Goal: Navigation & Orientation: Find specific page/section

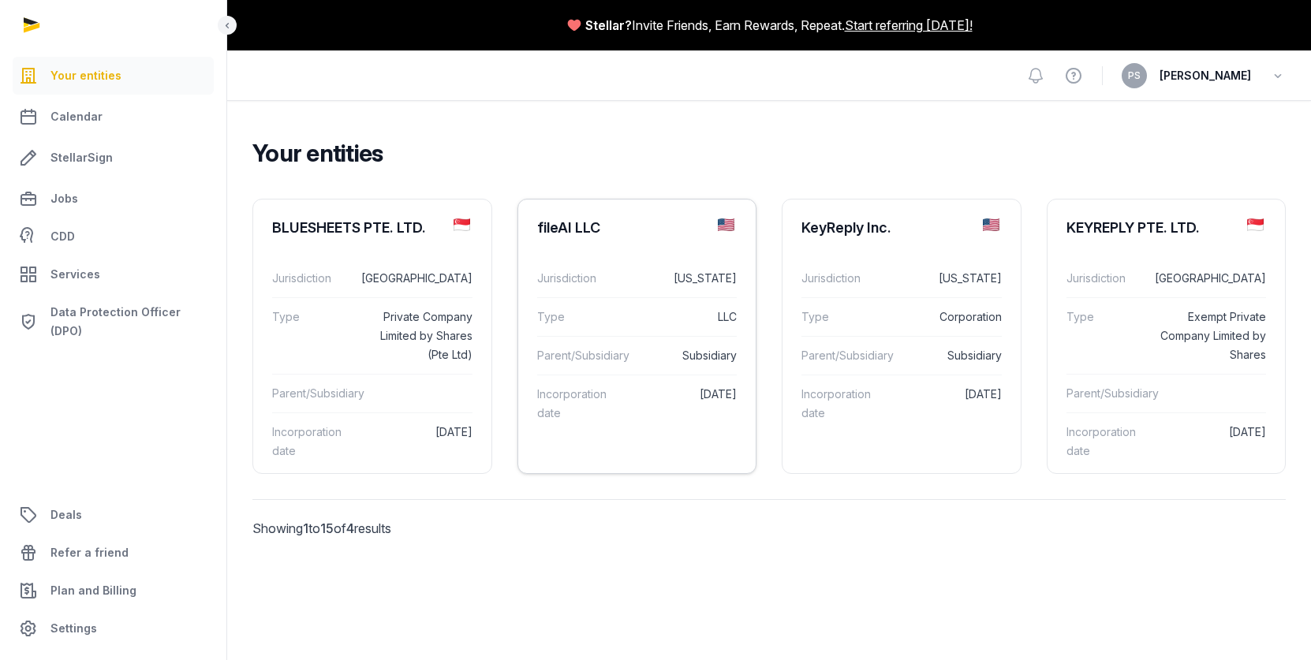
click at [650, 271] on dd "[US_STATE]" at bounding box center [681, 278] width 113 height 19
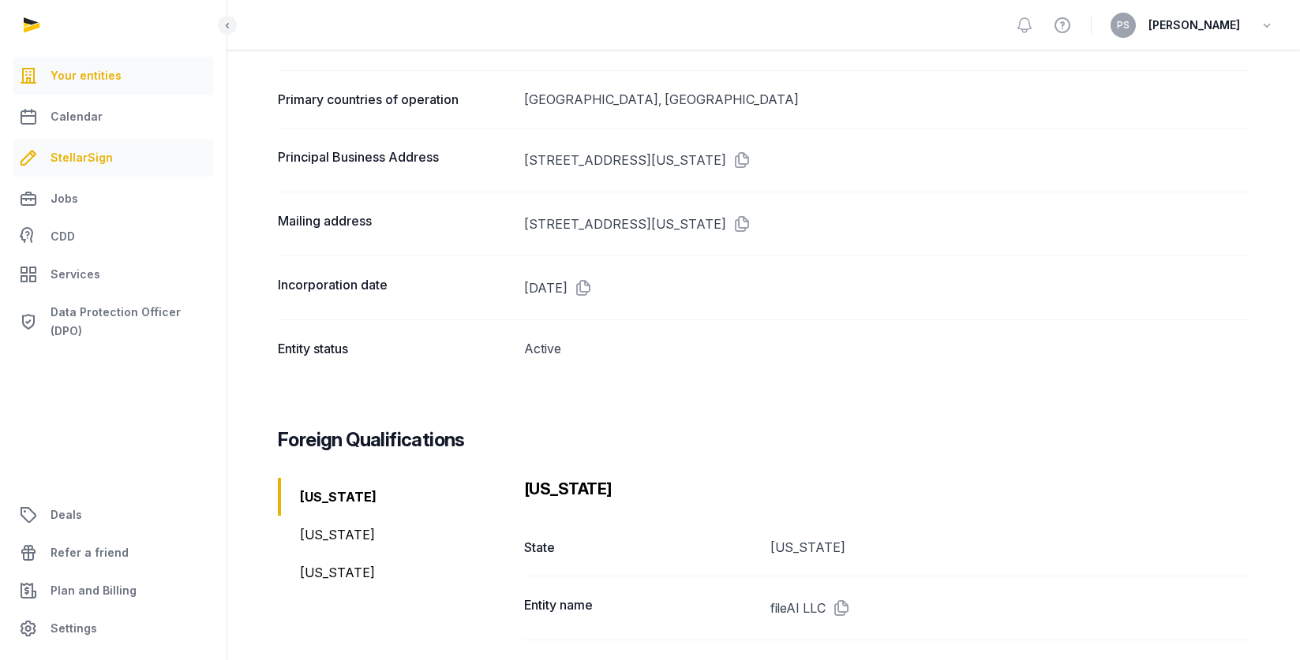
scroll to position [834, 0]
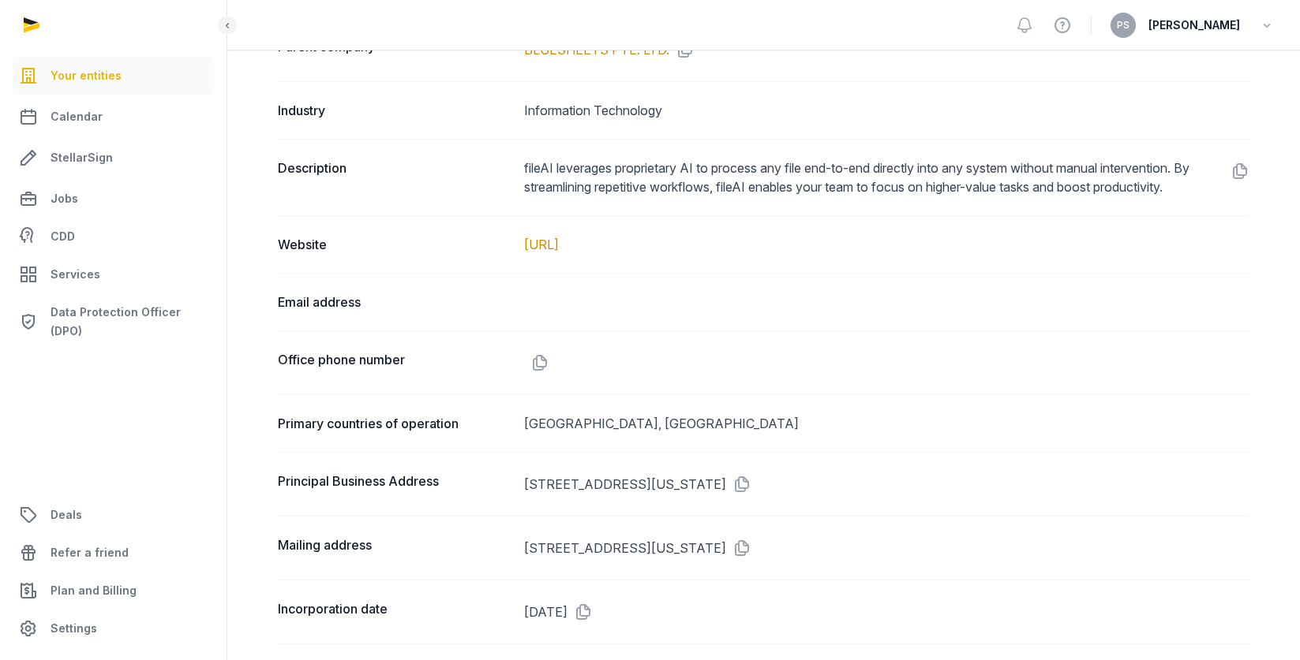
click at [90, 73] on span "Your entities" at bounding box center [86, 75] width 71 height 19
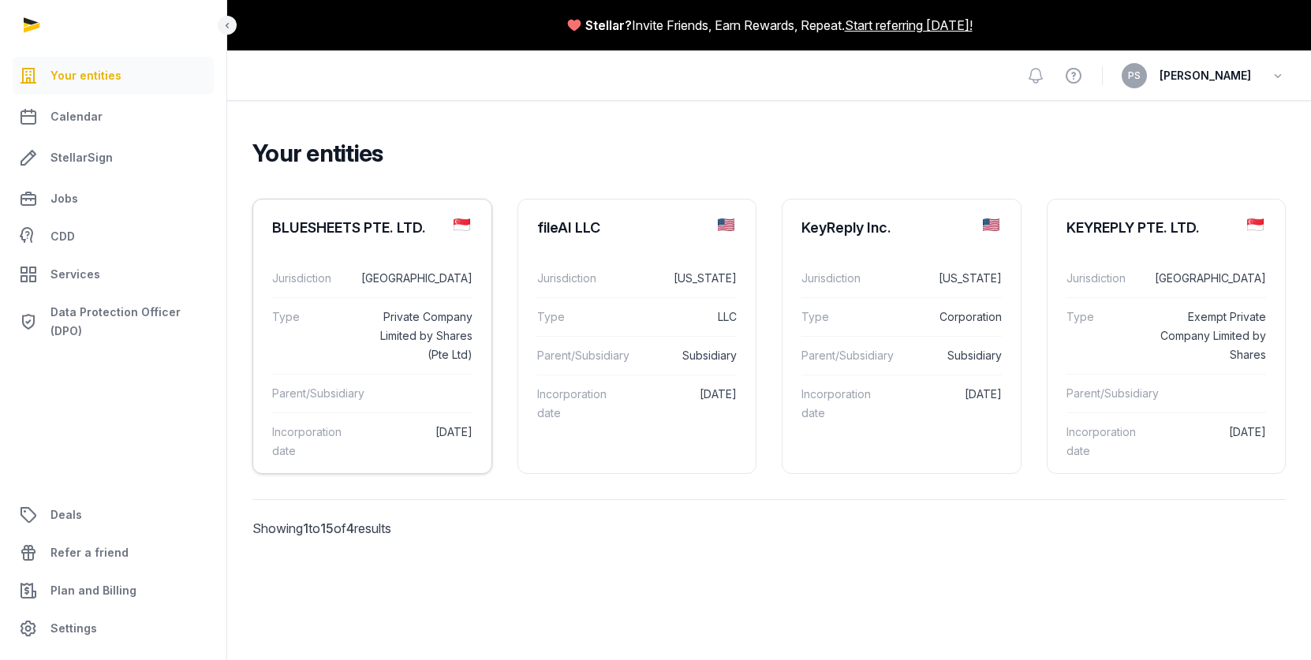
click at [410, 292] on div "Jurisdiction [GEOGRAPHIC_DATA]" at bounding box center [372, 279] width 200 height 38
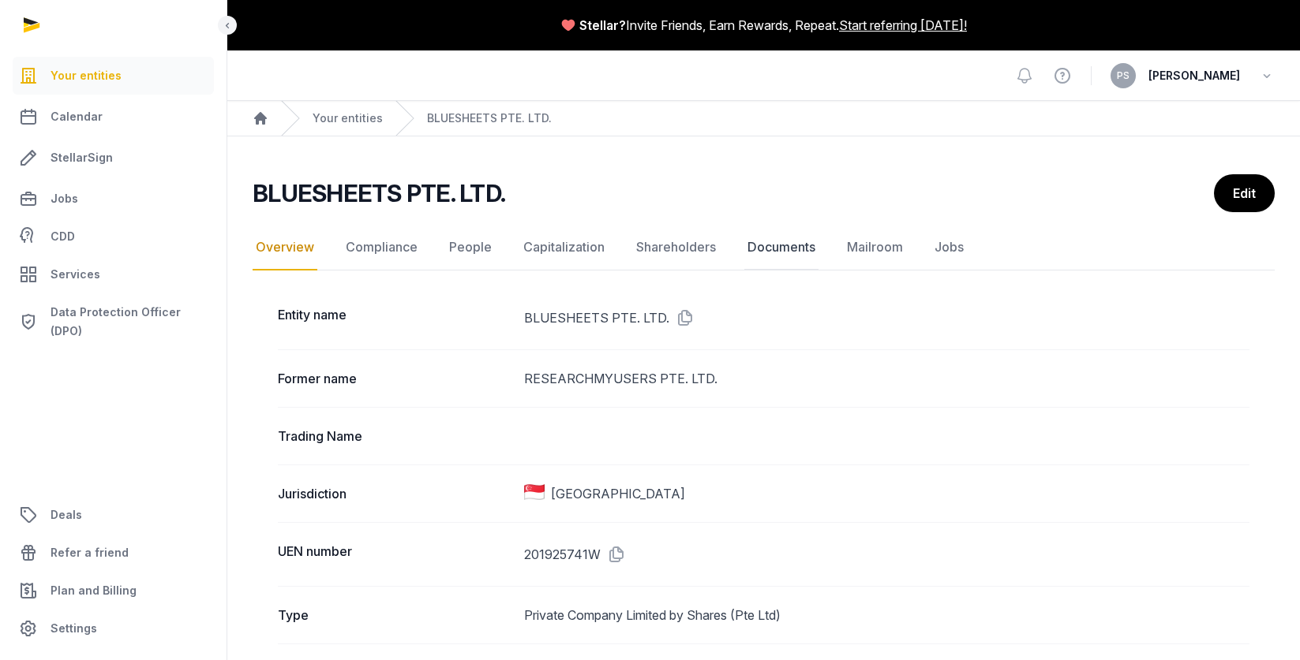
click at [813, 245] on link "Documents" at bounding box center [781, 248] width 74 height 46
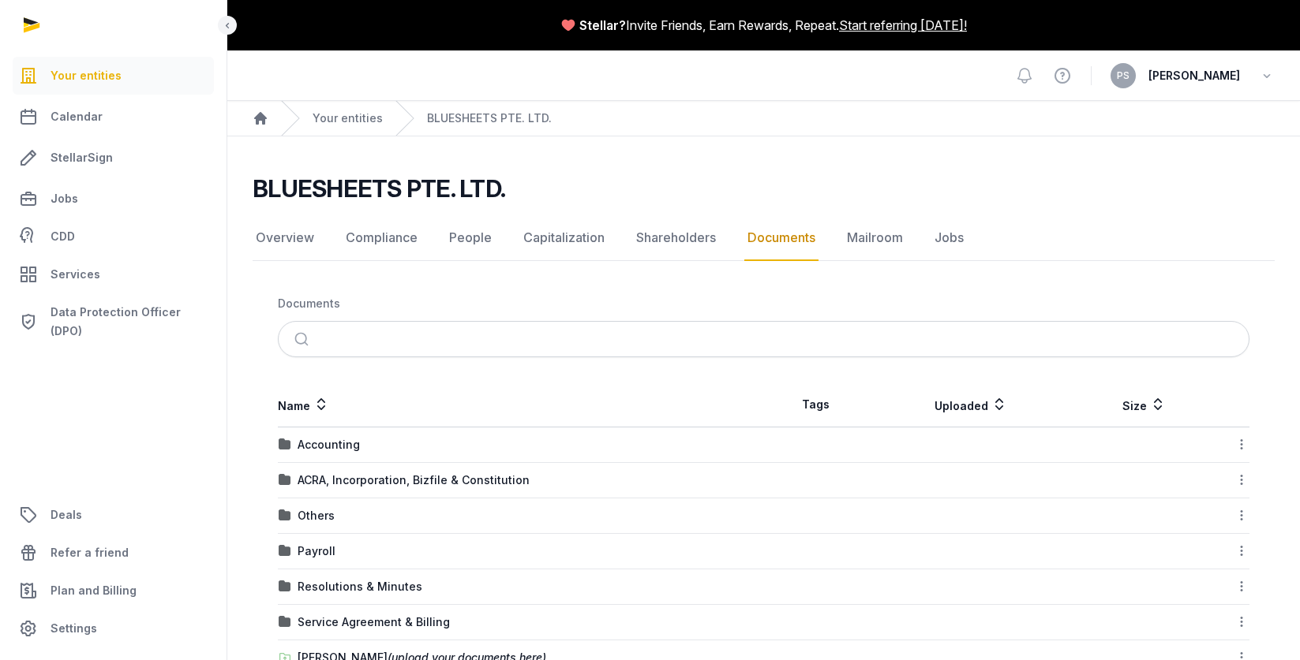
scroll to position [118, 0]
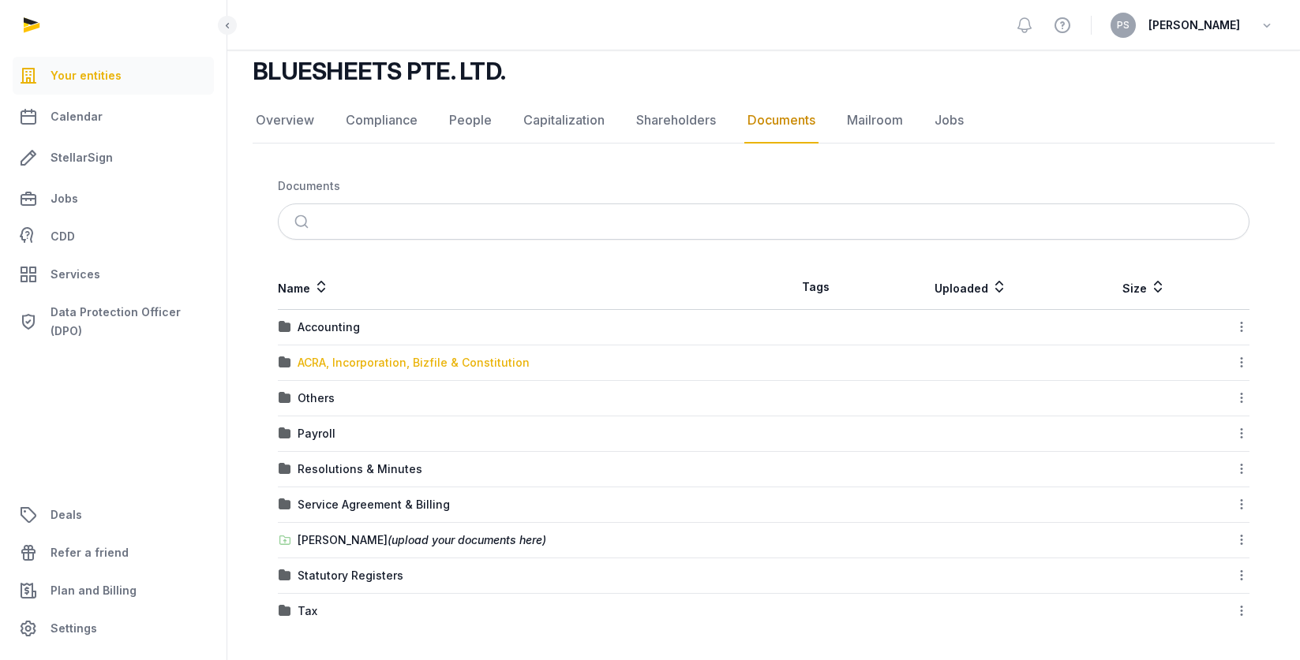
click at [399, 360] on div "ACRA, Incorporation, Bizfile & Constitution" at bounding box center [413, 363] width 232 height 16
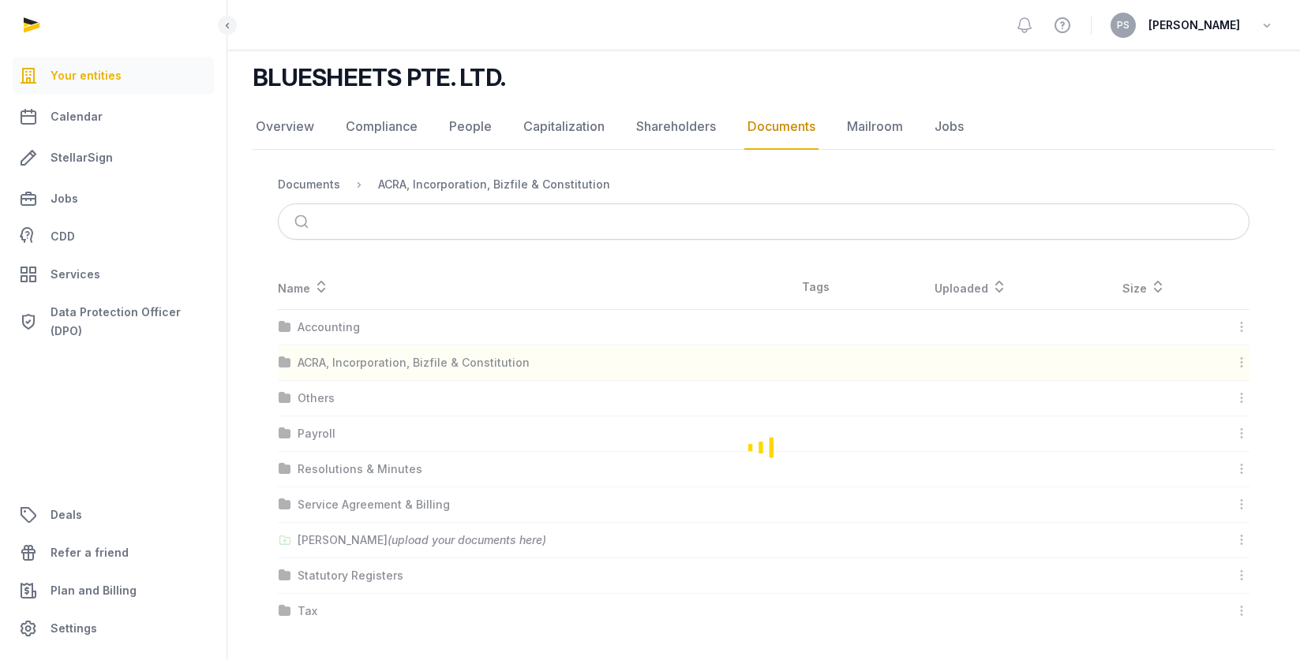
scroll to position [0, 0]
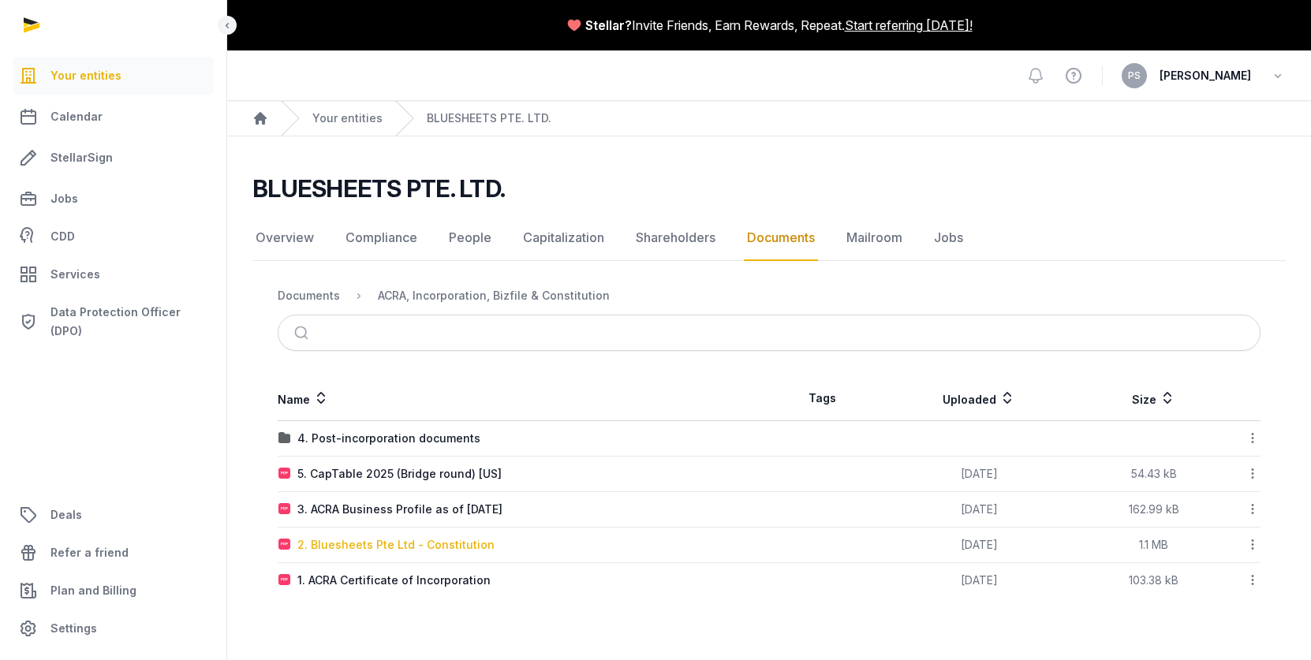
click at [415, 545] on div "2. Bluesheets Pte Ltd - Constitution" at bounding box center [395, 545] width 197 height 16
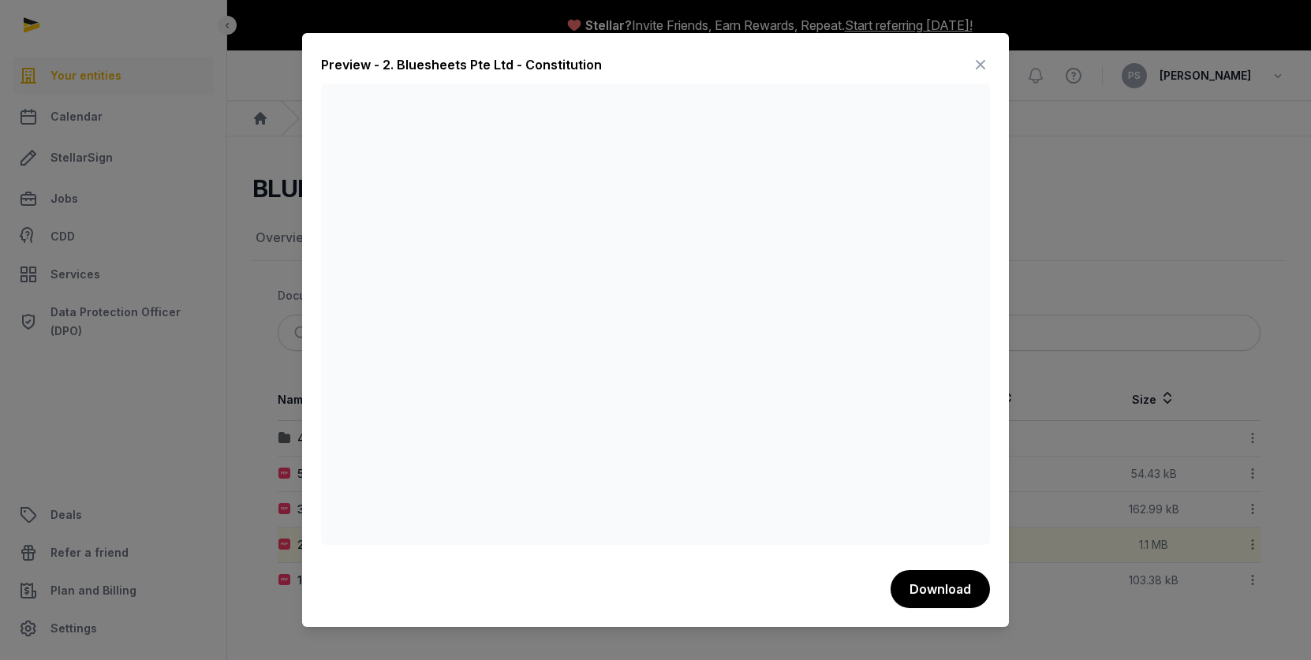
click at [980, 64] on icon at bounding box center [980, 64] width 19 height 25
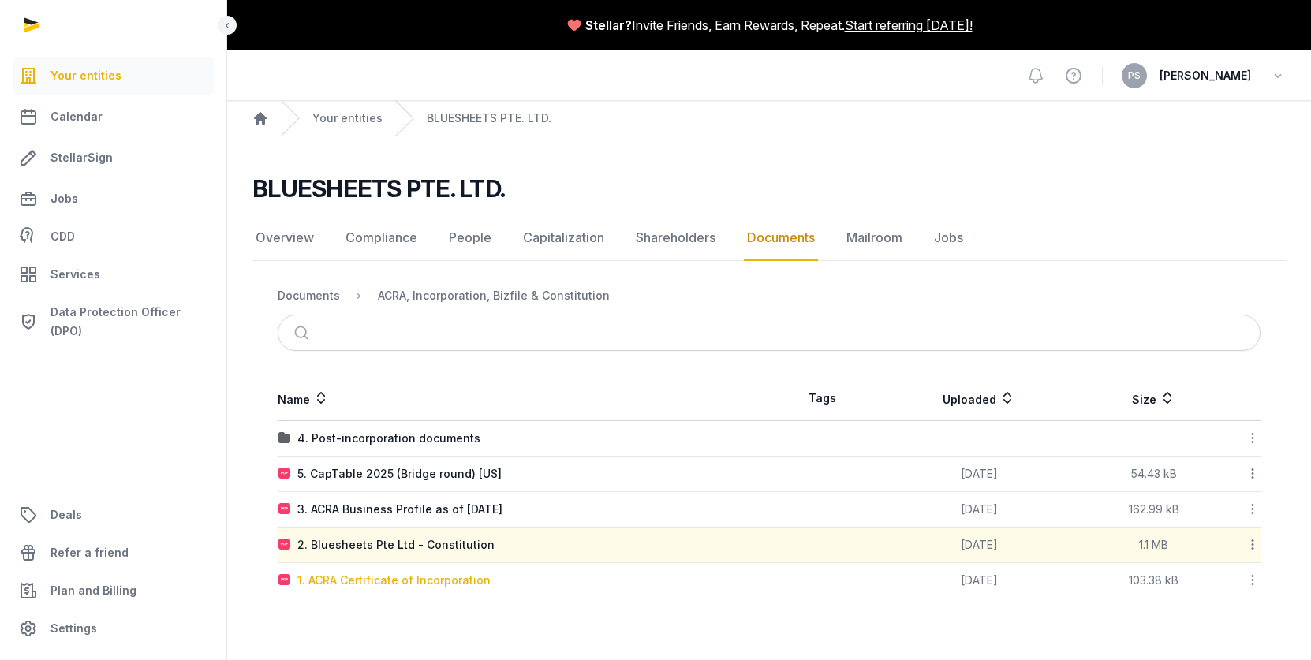
click at [456, 585] on div "1. ACRA Certificate of Incorporation" at bounding box center [393, 581] width 193 height 16
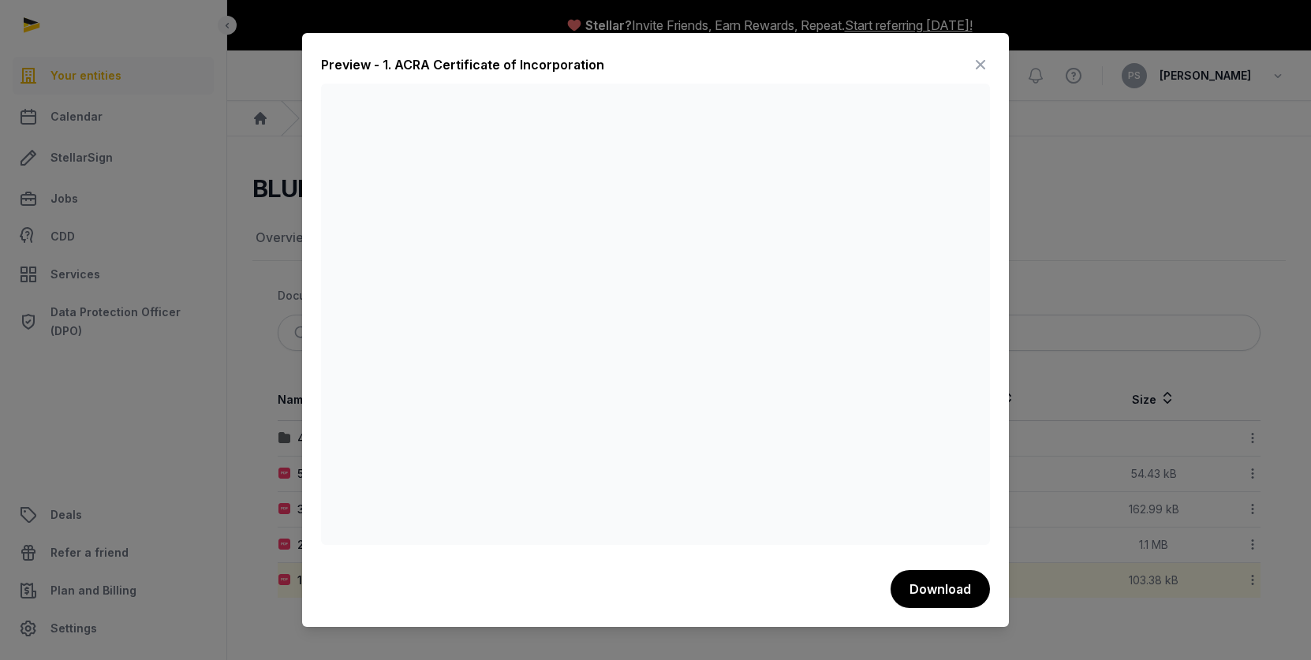
click at [987, 62] on icon at bounding box center [980, 64] width 19 height 25
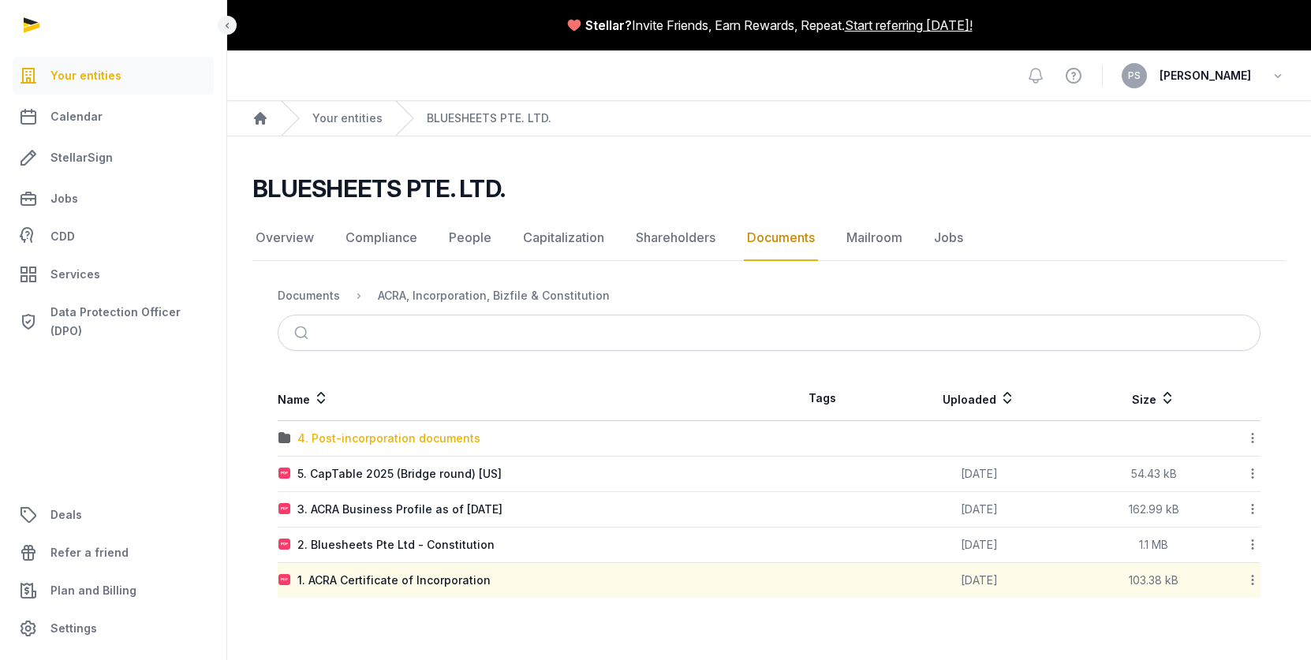
click at [417, 442] on div "4. Post-incorporation documents" at bounding box center [388, 439] width 183 height 16
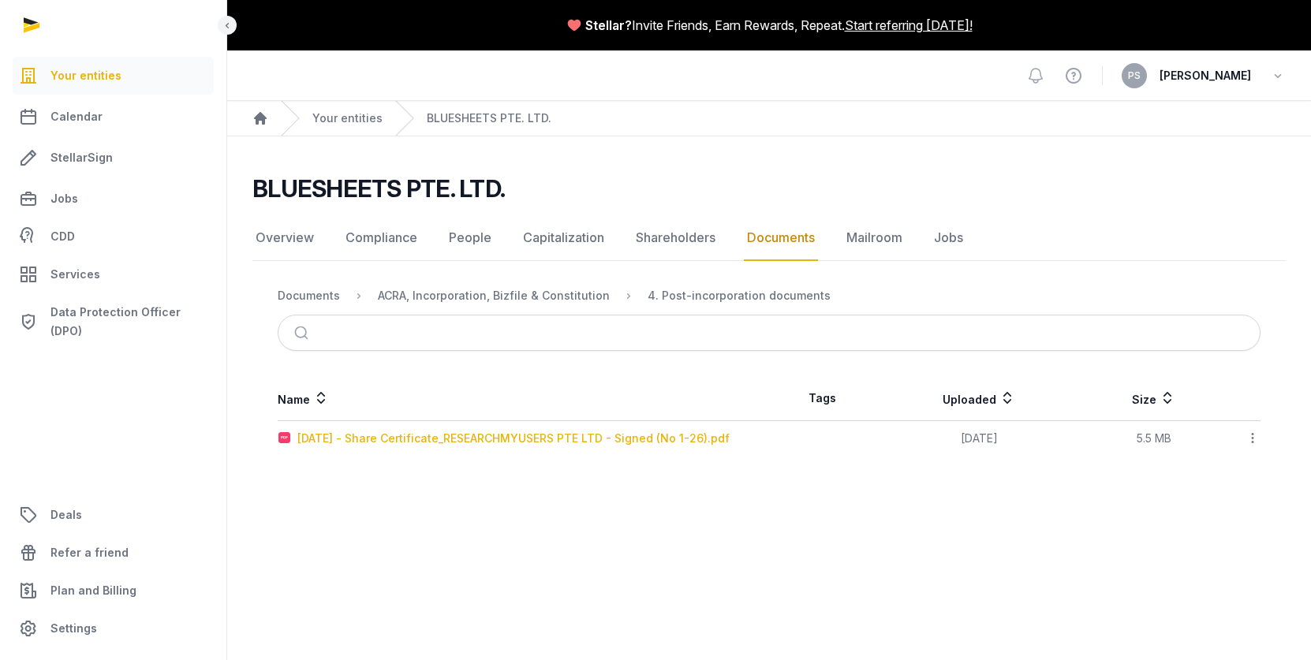
click at [535, 439] on div "[DATE] - Share Certificate_RESEARCHMYUSERS PTE LTD - Signed (No 1-26).pdf" at bounding box center [513, 439] width 432 height 16
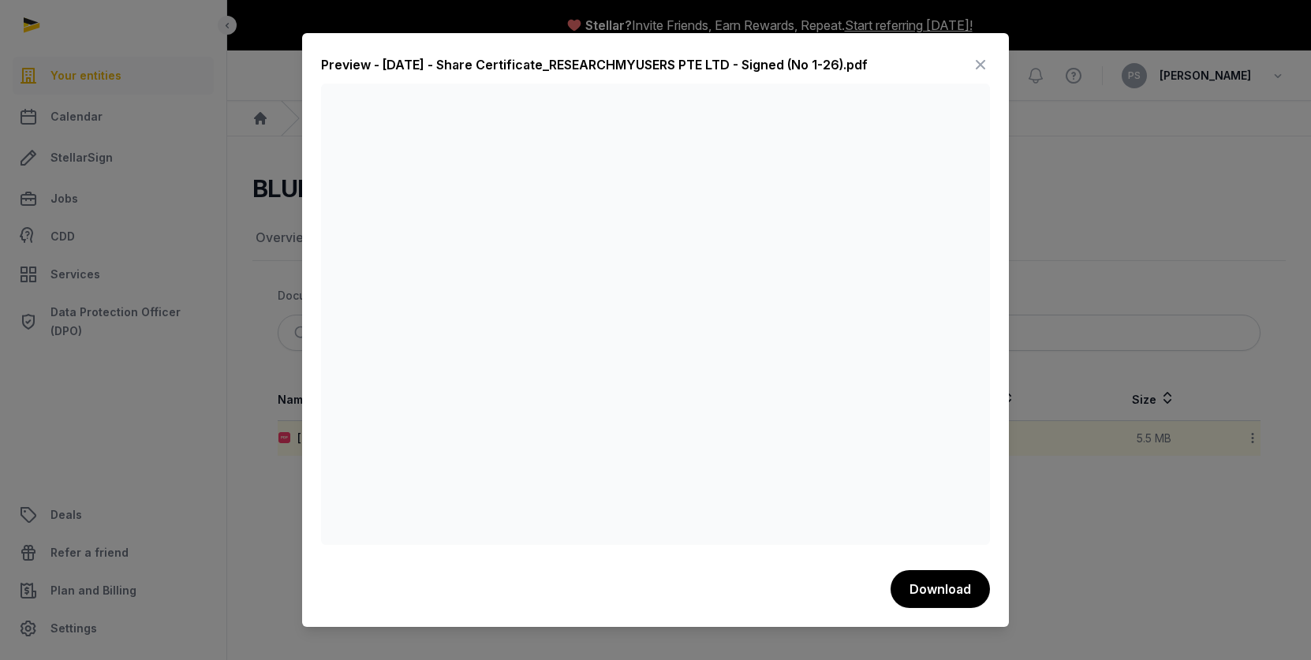
click at [985, 66] on icon at bounding box center [980, 64] width 19 height 25
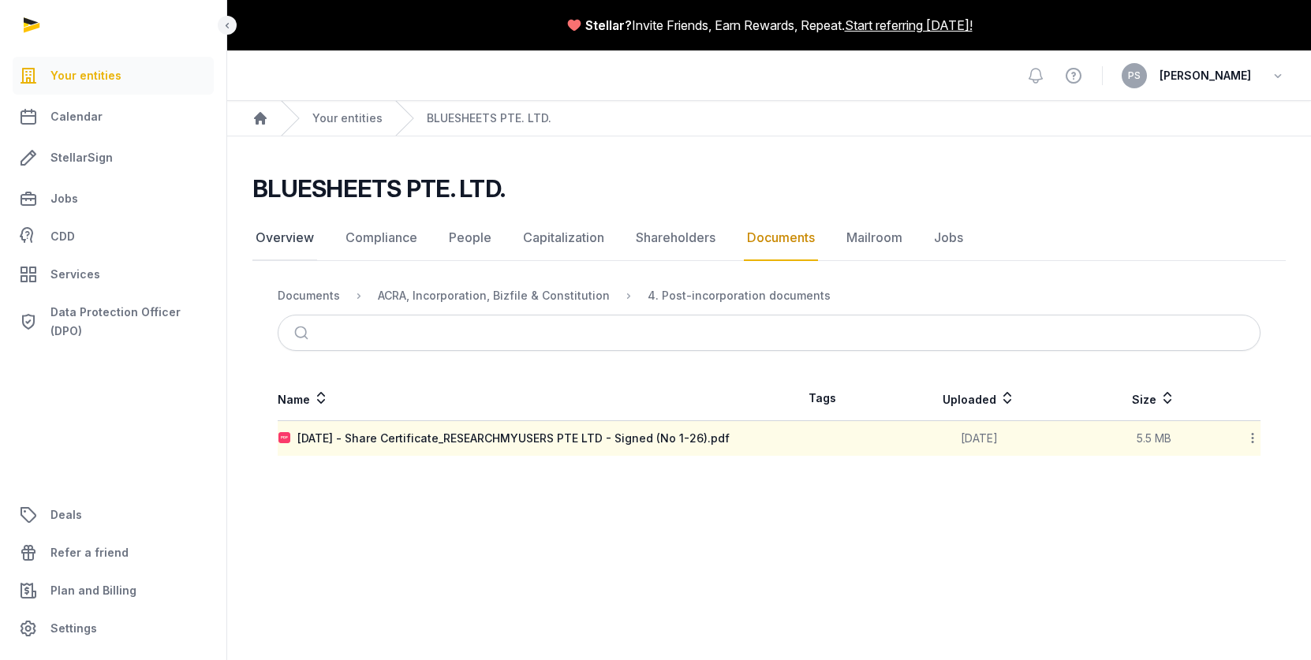
click at [302, 234] on link "Overview" at bounding box center [285, 238] width 65 height 46
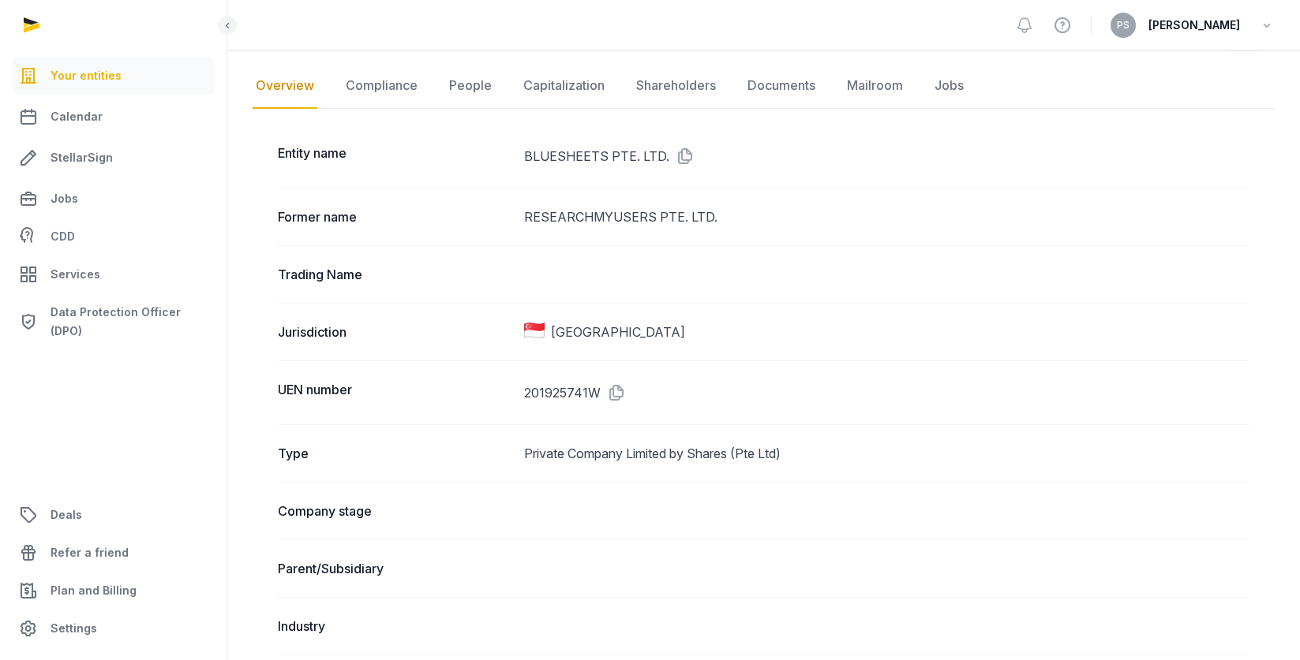
scroll to position [81, 0]
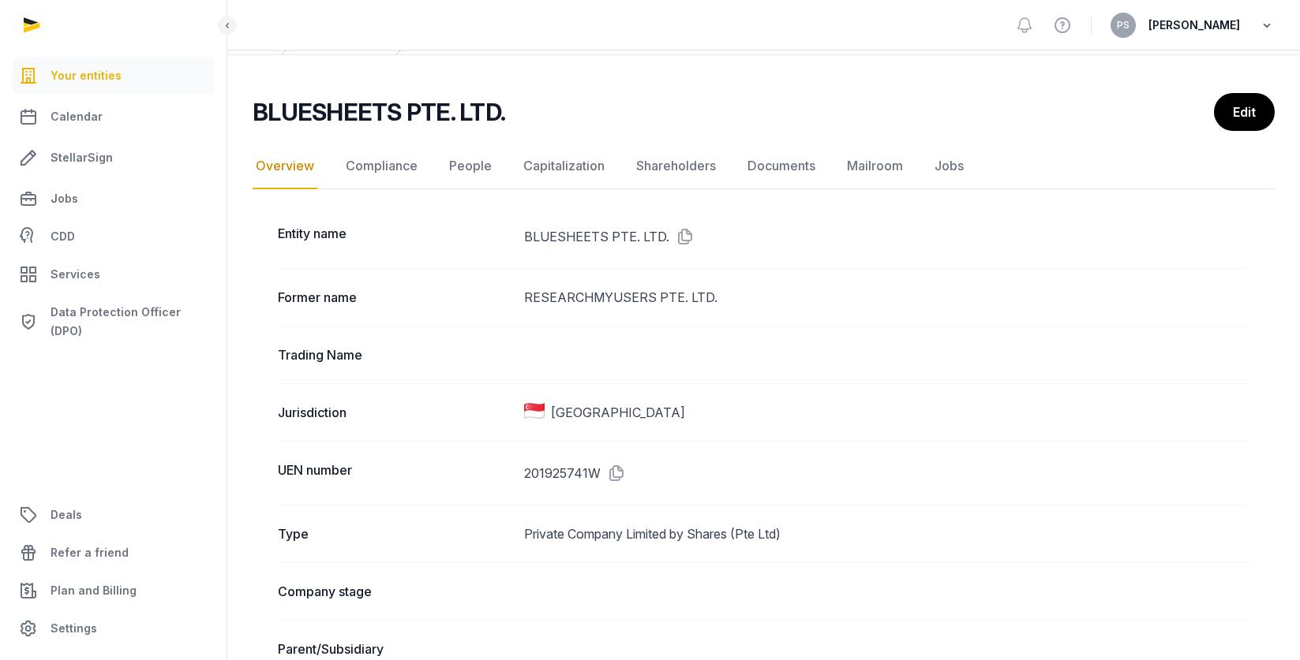
click at [1261, 26] on icon "button" at bounding box center [1267, 25] width 16 height 22
click at [1263, 24] on icon "button" at bounding box center [1267, 25] width 16 height 22
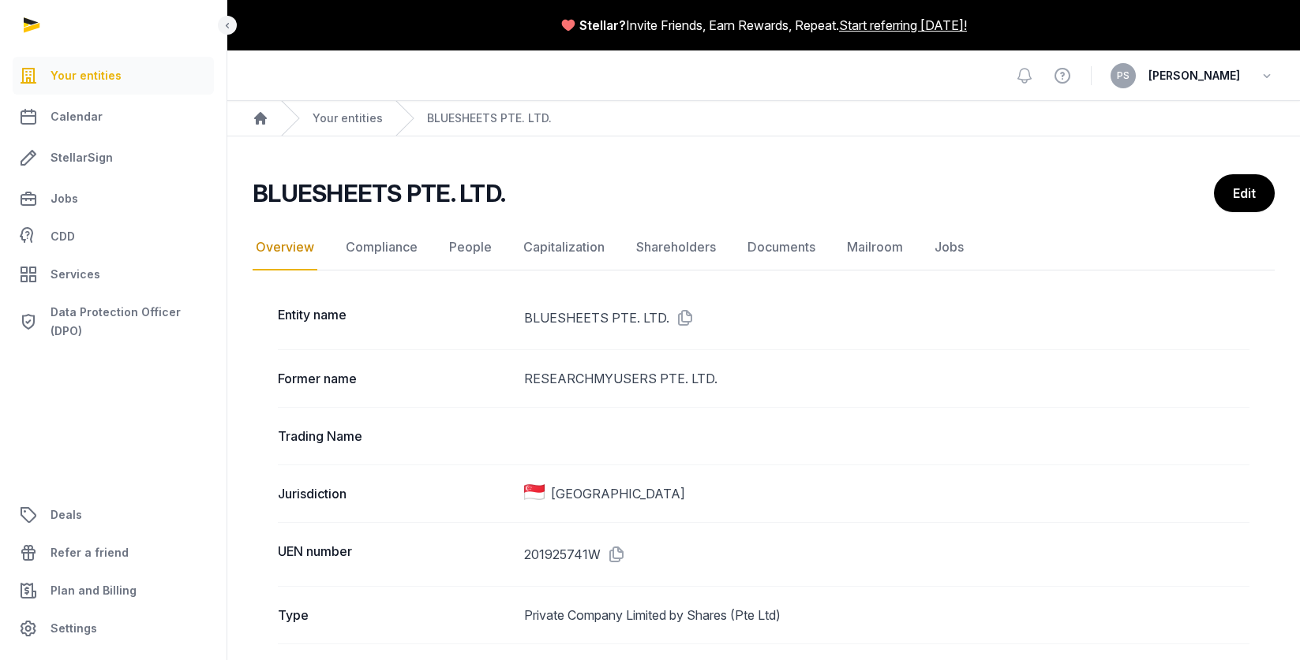
scroll to position [9, 0]
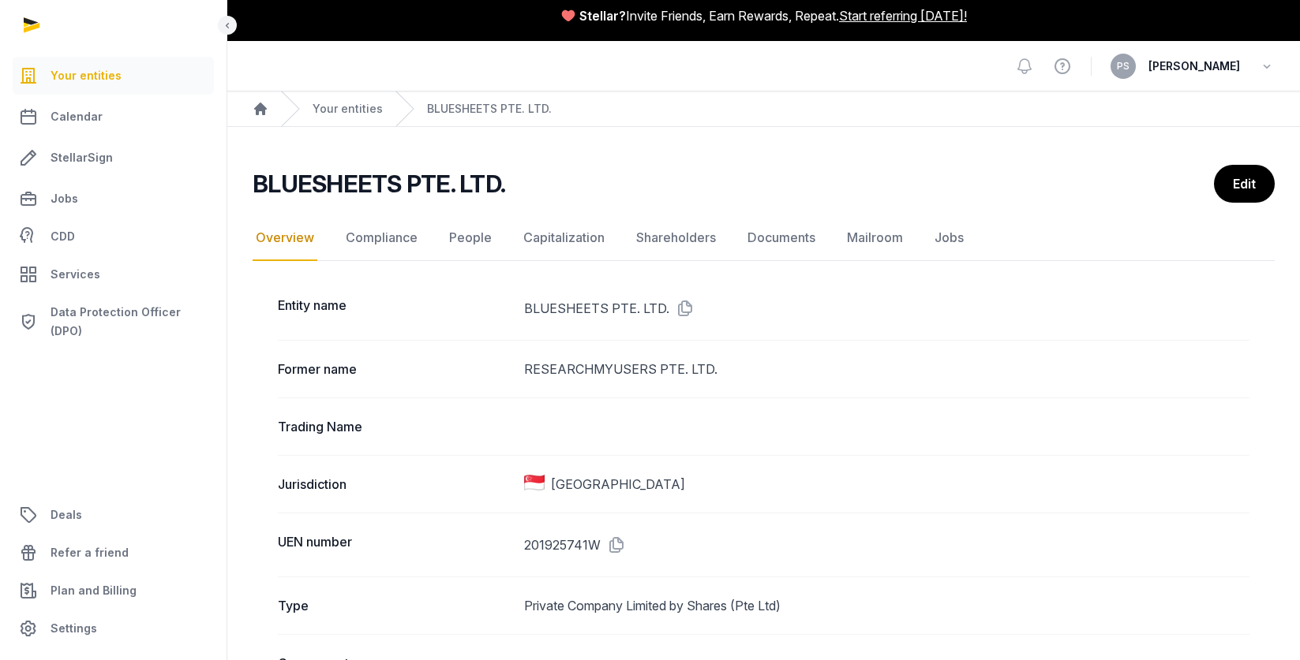
click at [329, 230] on nav "Overview Compliance People Capitalization Shareholders Documents Mailroom Jobs" at bounding box center [764, 238] width 1022 height 46
click at [356, 235] on link "Compliance" at bounding box center [381, 238] width 78 height 46
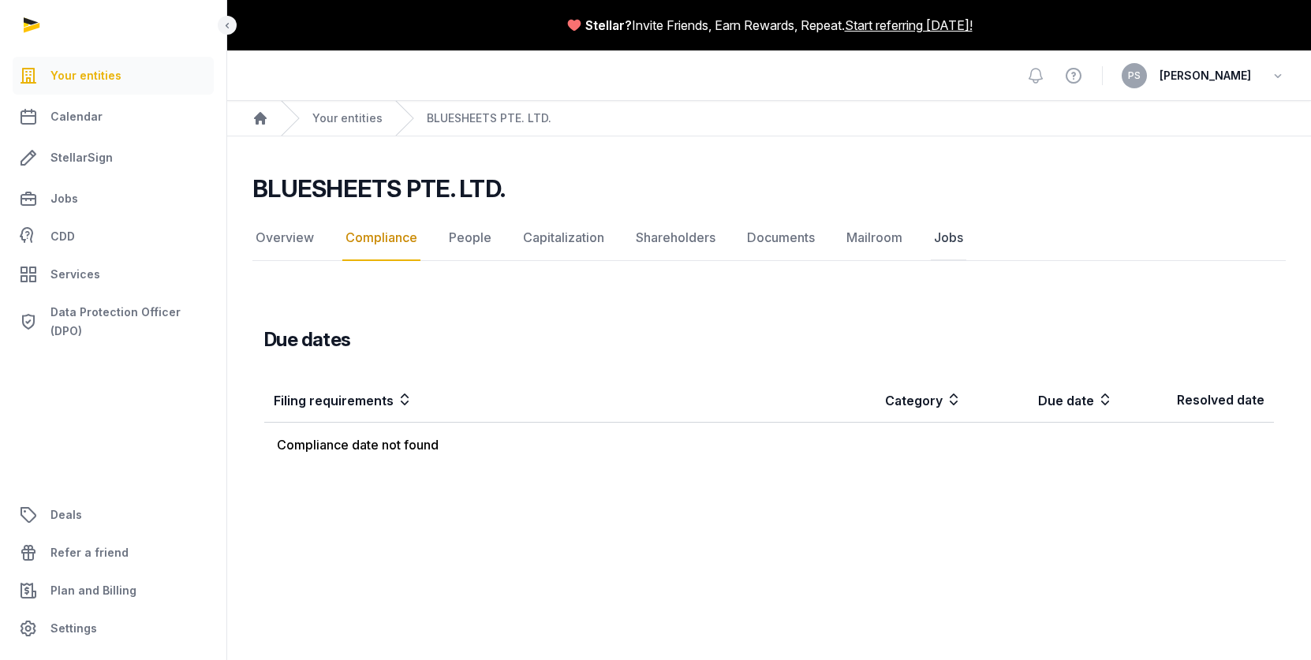
click at [932, 230] on link "Jobs" at bounding box center [949, 238] width 36 height 46
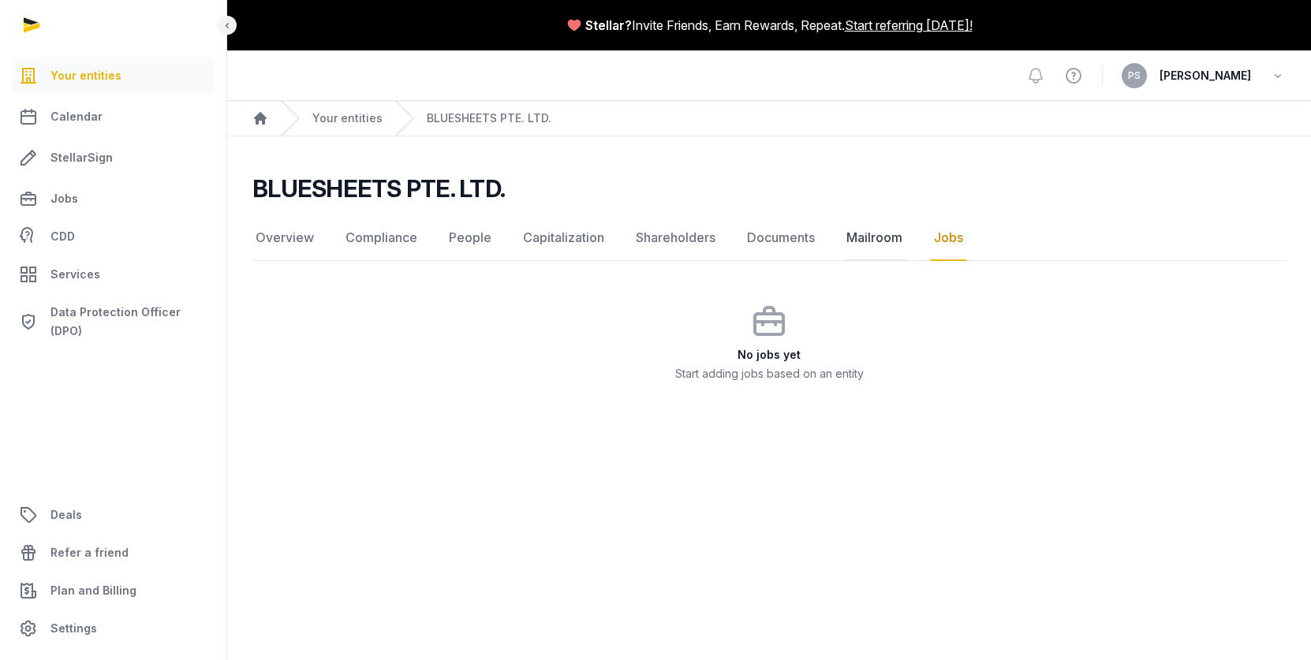
click at [879, 236] on link "Mailroom" at bounding box center [875, 238] width 62 height 46
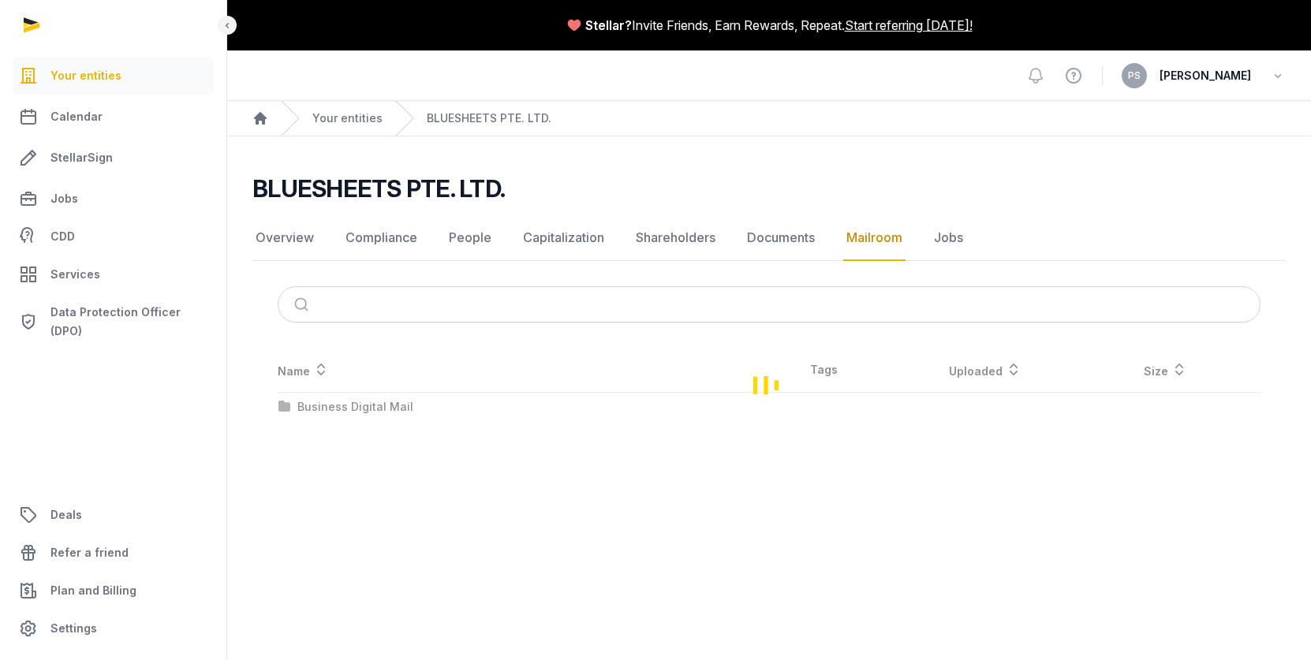
click at [775, 241] on link "Documents" at bounding box center [781, 238] width 74 height 46
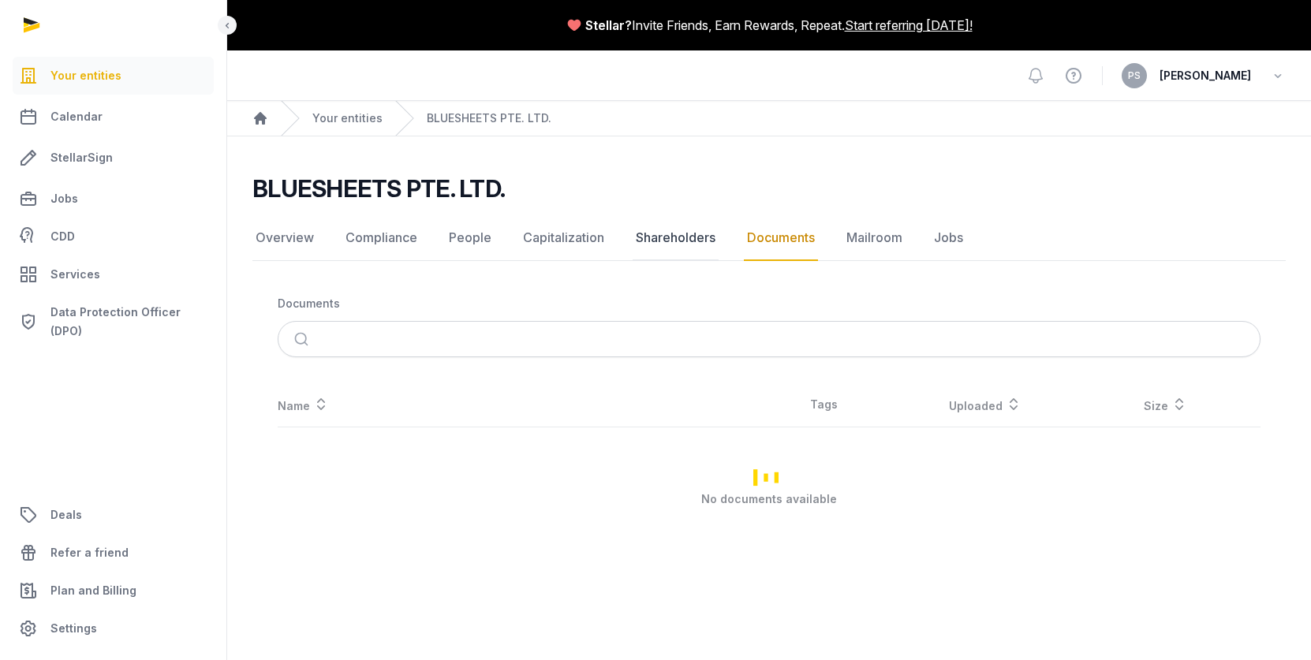
click at [676, 241] on link "Shareholders" at bounding box center [676, 238] width 86 height 46
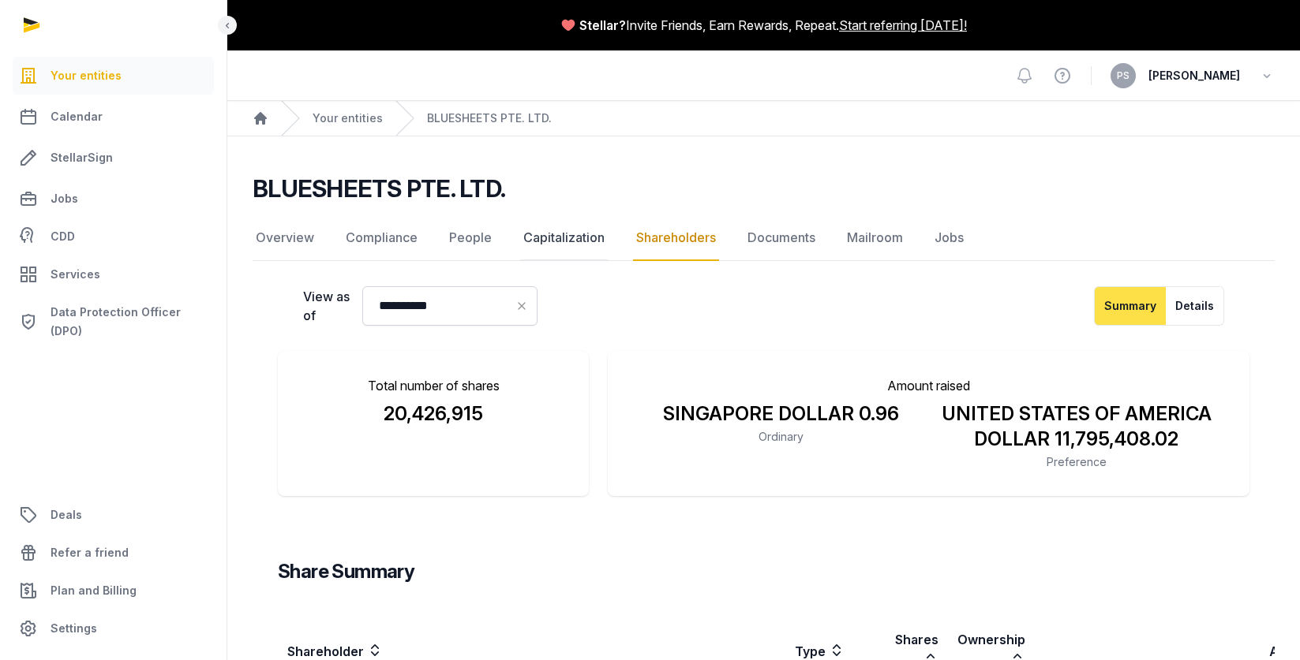
click at [593, 239] on link "Capitalization" at bounding box center [564, 238] width 88 height 46
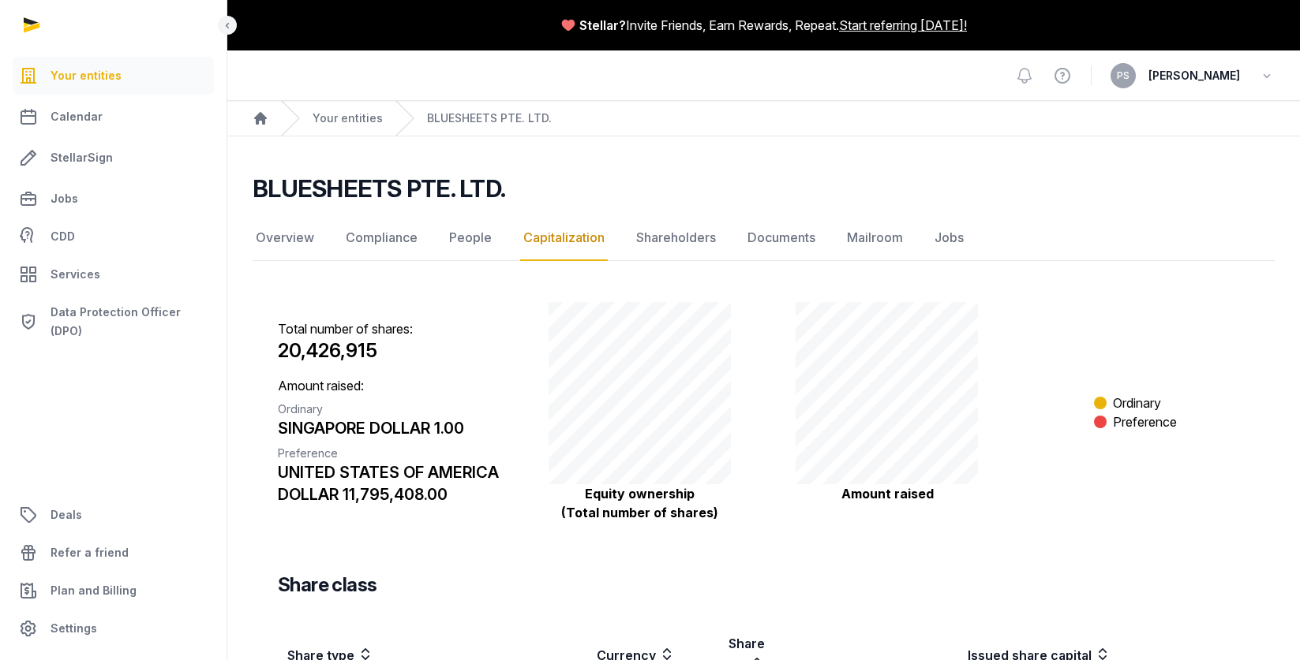
click at [428, 246] on nav "Overview Compliance People Capitalization Shareholders Documents Mailroom Jobs" at bounding box center [764, 238] width 1022 height 46
click at [462, 249] on link "People" at bounding box center [470, 238] width 49 height 46
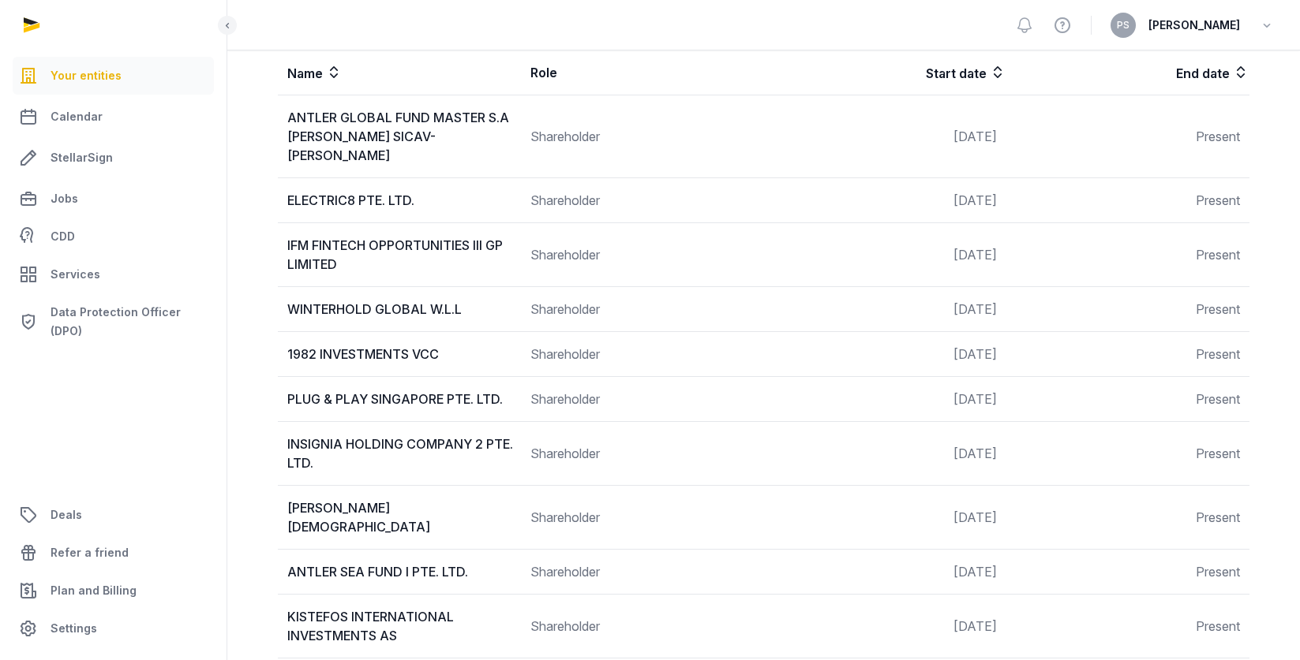
scroll to position [1283, 0]
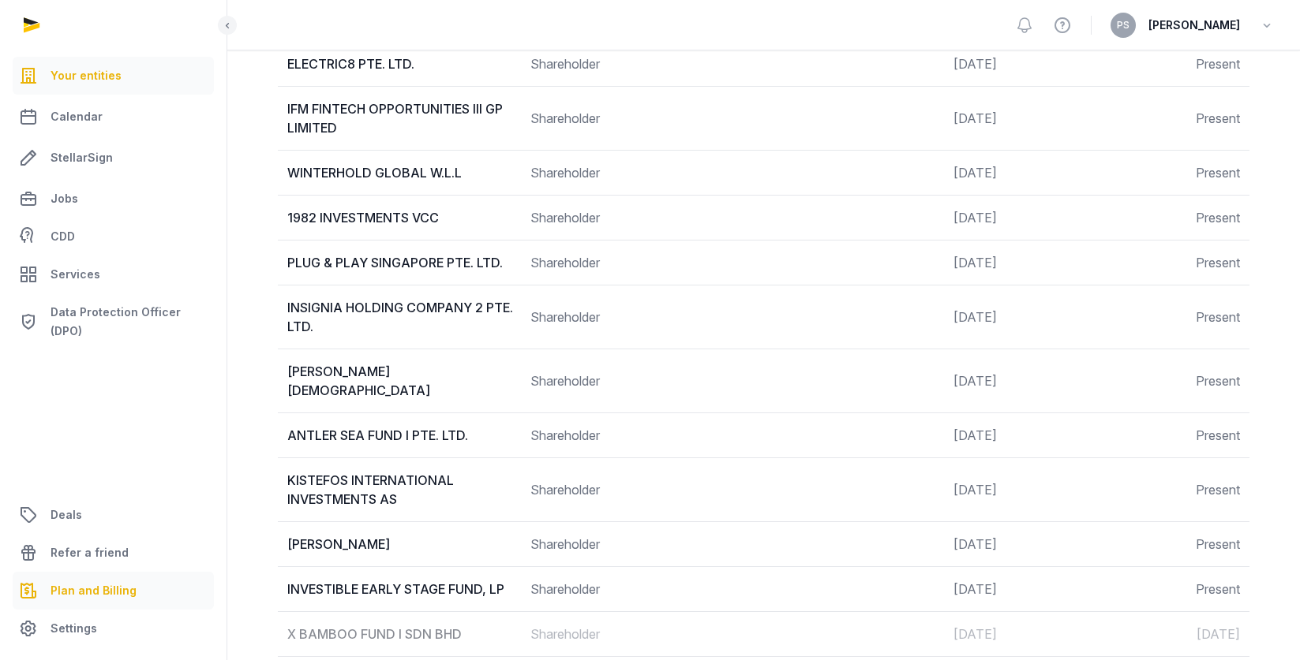
click at [126, 595] on span "Plan and Billing" at bounding box center [94, 591] width 86 height 19
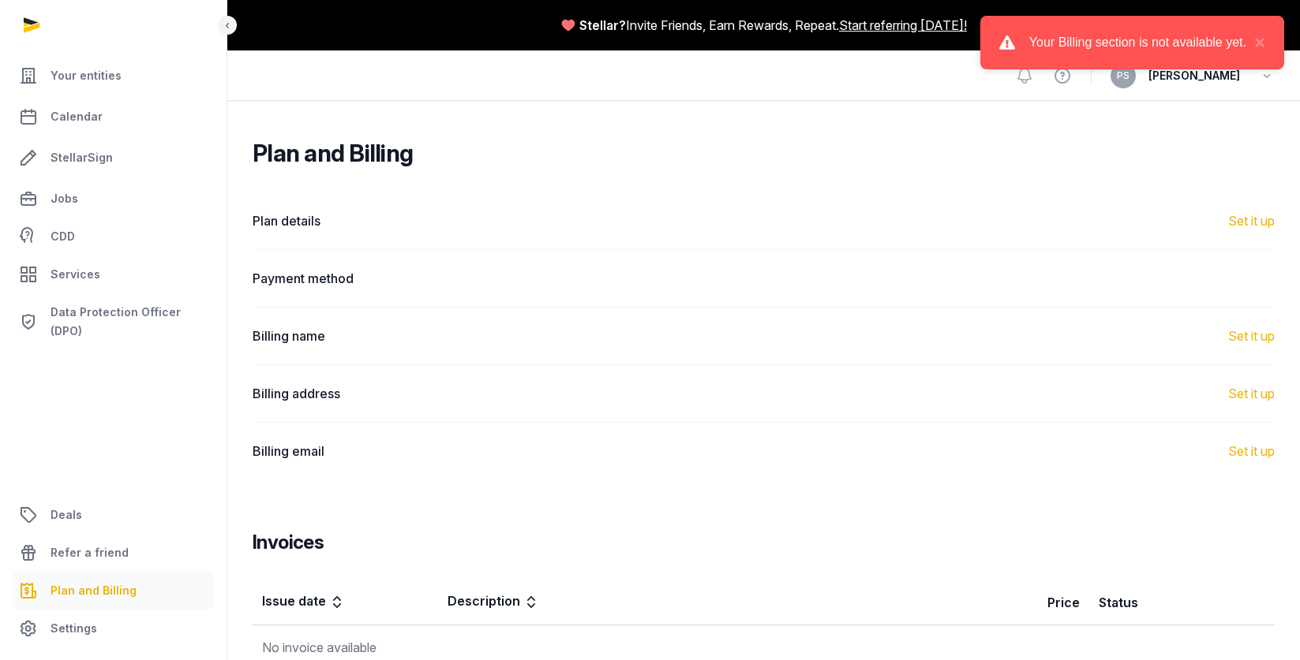
click at [1265, 40] on div "Your Billing section is not available yet. ×" at bounding box center [1132, 43] width 304 height 54
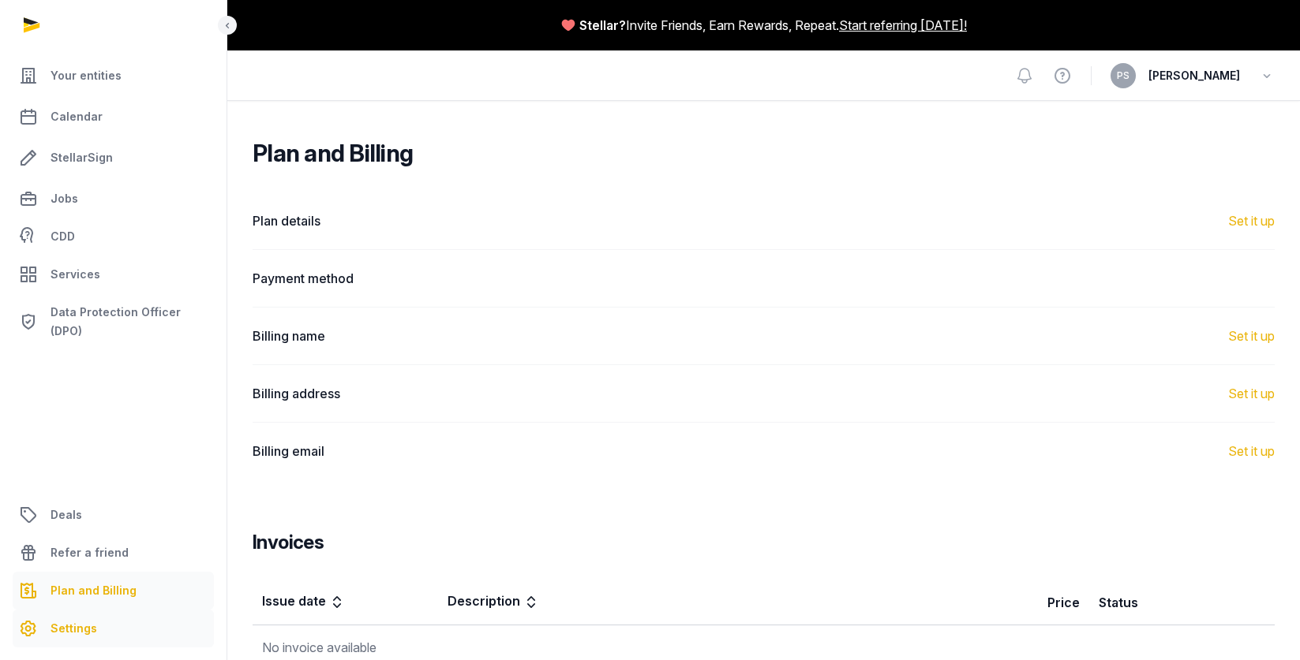
click at [78, 634] on span "Settings" at bounding box center [74, 628] width 47 height 19
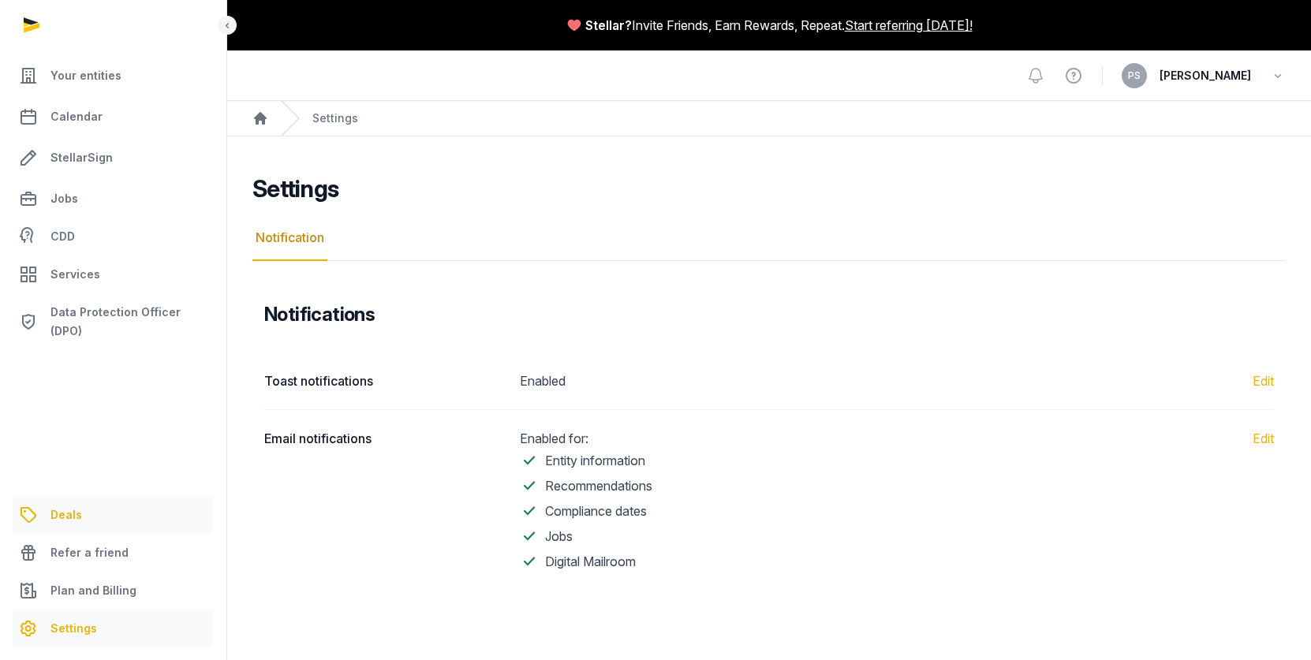
click at [71, 519] on span "Deals" at bounding box center [67, 515] width 32 height 19
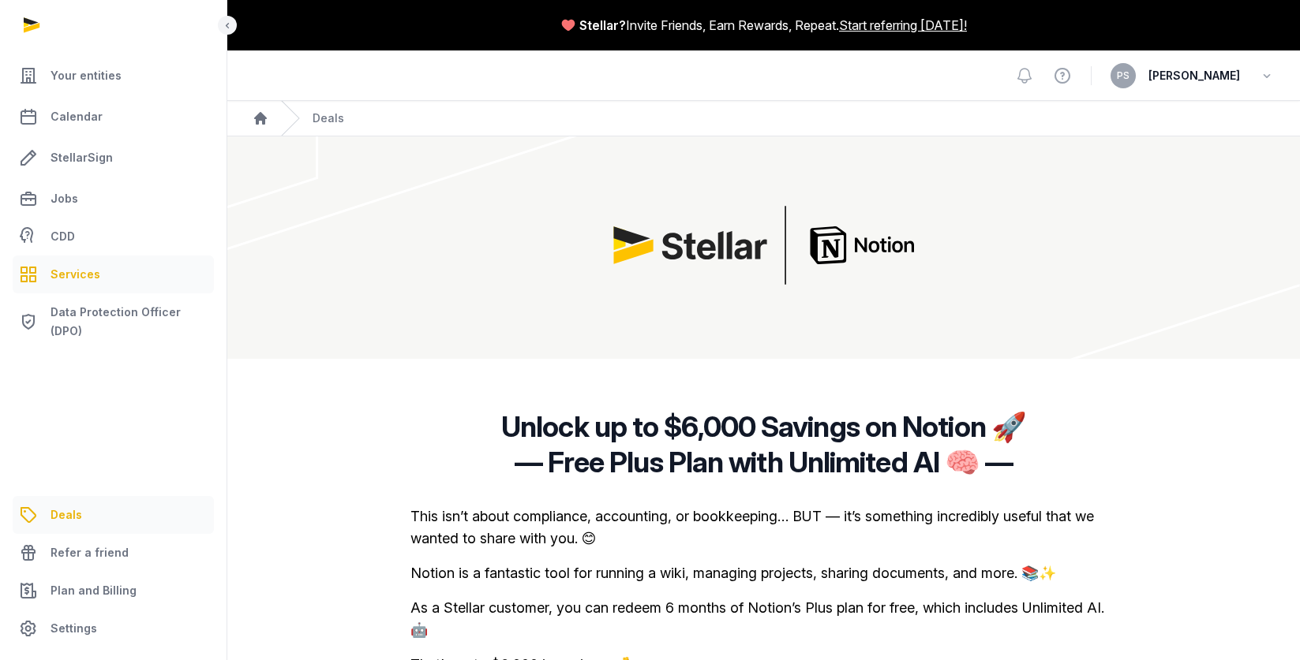
click at [140, 280] on link "Services" at bounding box center [113, 275] width 201 height 38
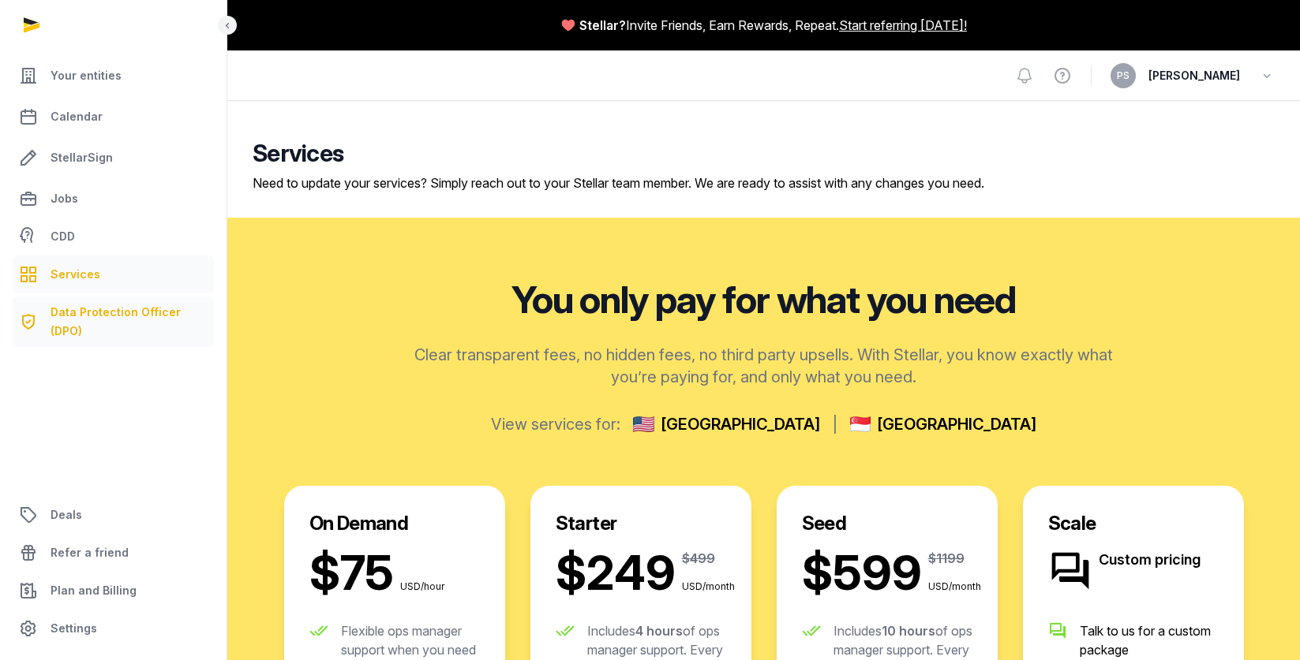
click at [121, 305] on span "Data Protection Officer (DPO)" at bounding box center [129, 322] width 157 height 38
click at [133, 77] on link "Your entities" at bounding box center [113, 76] width 201 height 38
